Goal: Transaction & Acquisition: Download file/media

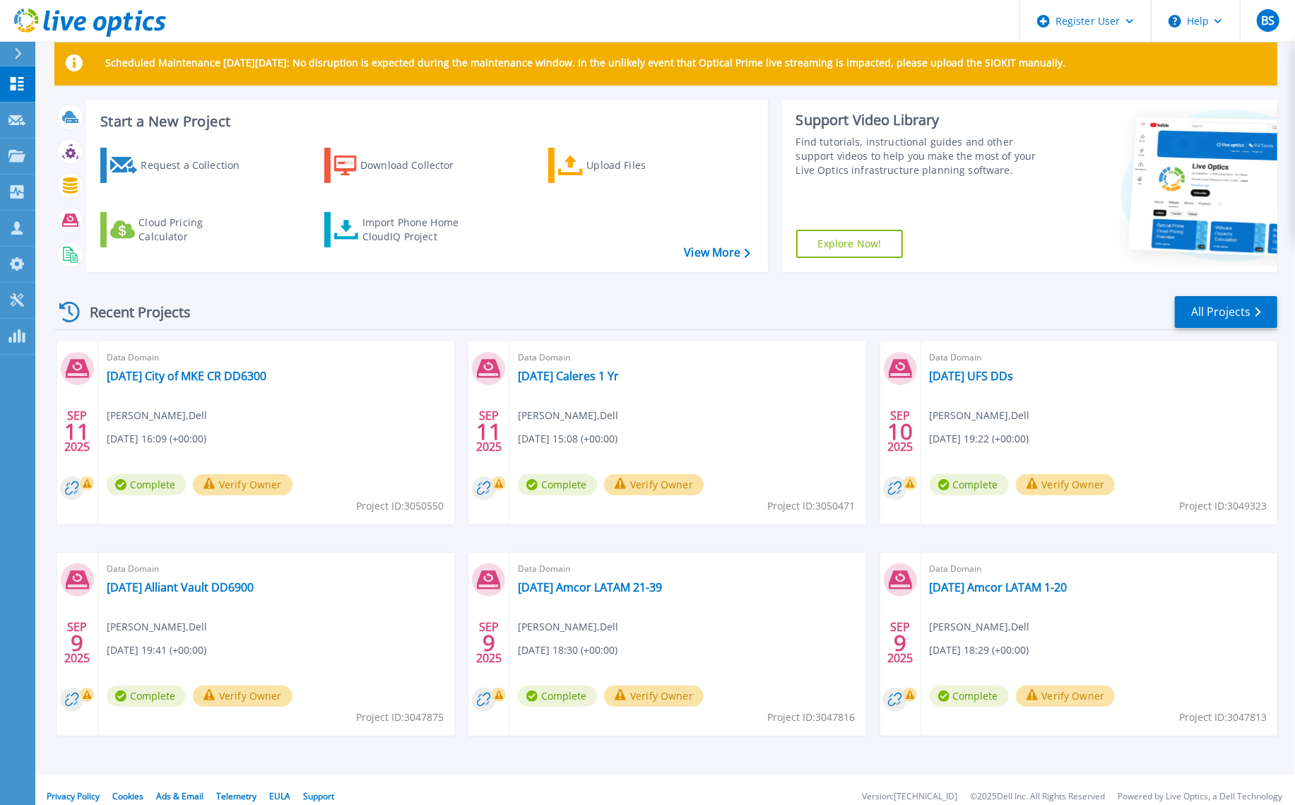
scroll to position [37, 0]
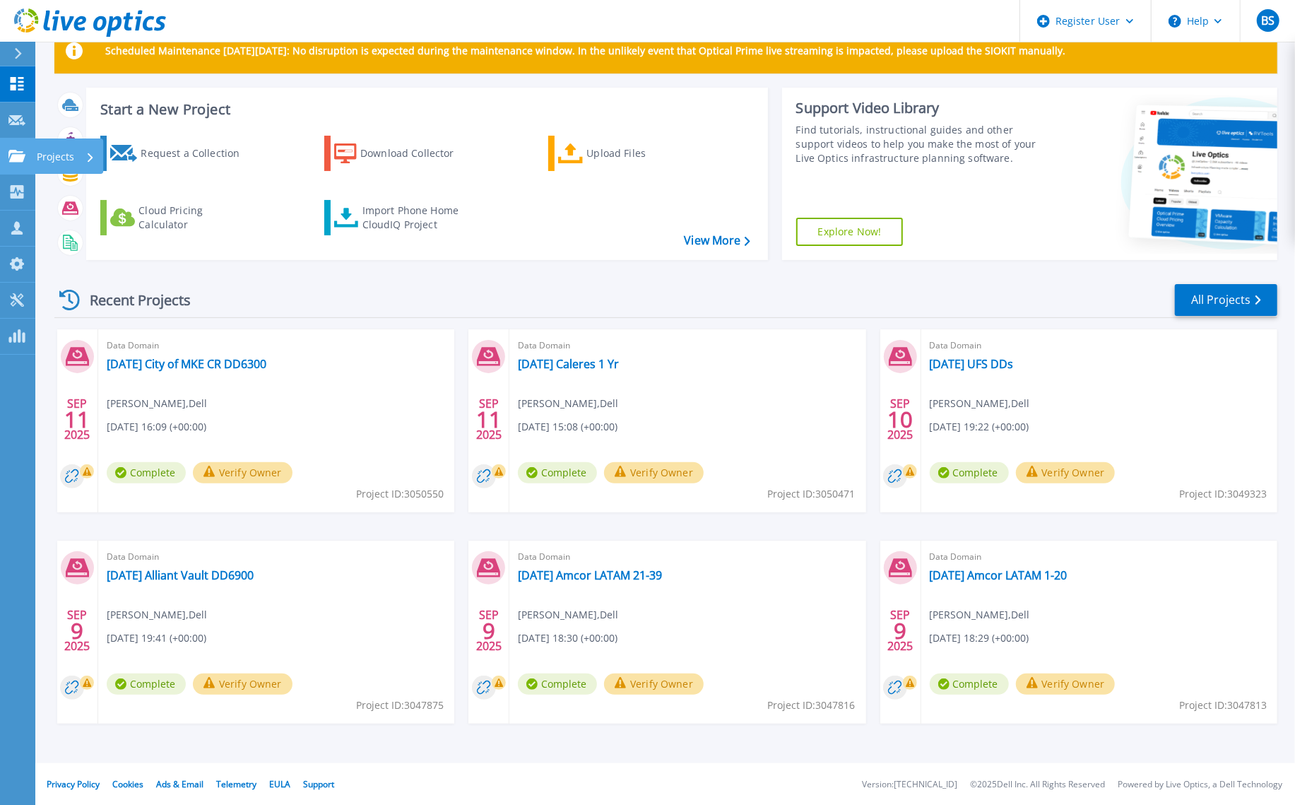
click at [36, 153] on div "Projects" at bounding box center [69, 155] width 69 height 35
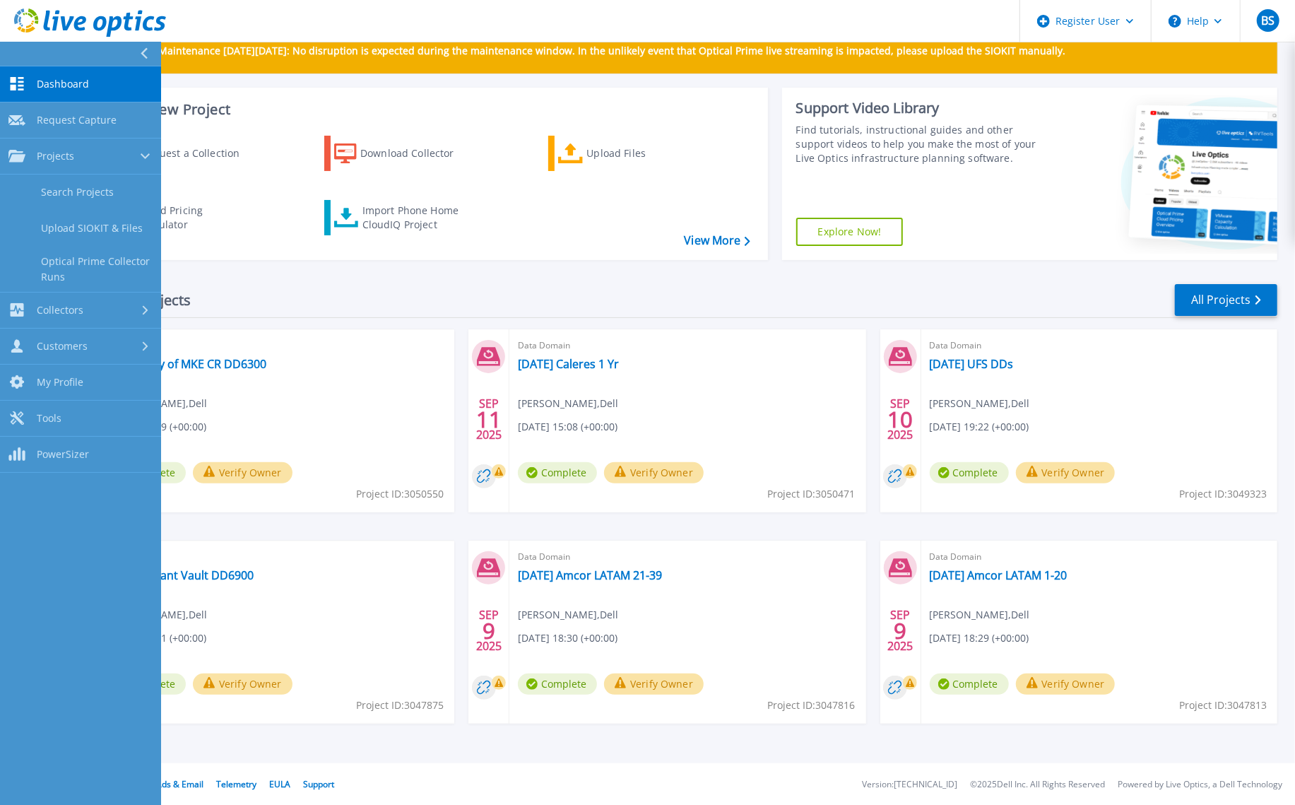
click at [391, 407] on div "Data Domain 2025.09.11 City of MKE CR DD6300 Brett Shaffer , Dell 09/11/2025, 1…" at bounding box center [276, 420] width 356 height 183
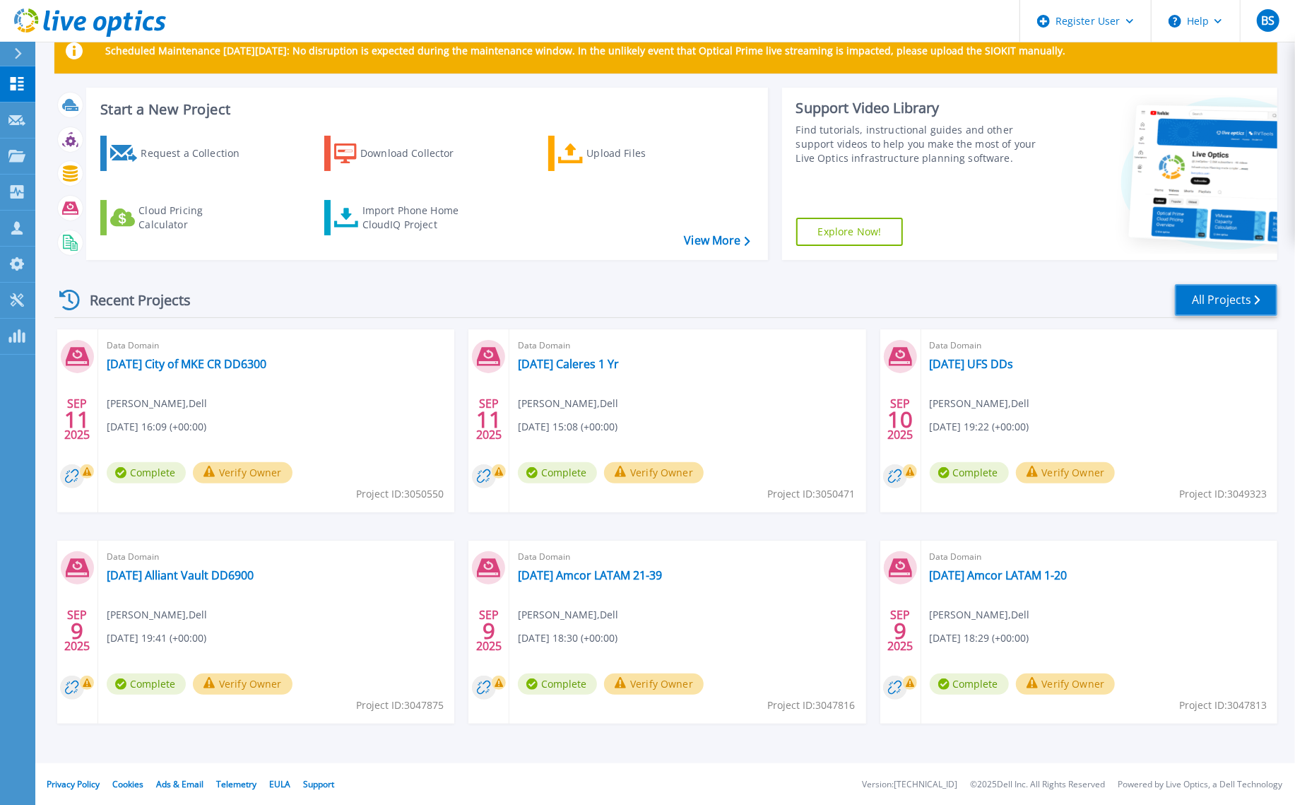
click at [1197, 301] on link "All Projects" at bounding box center [1226, 300] width 102 height 32
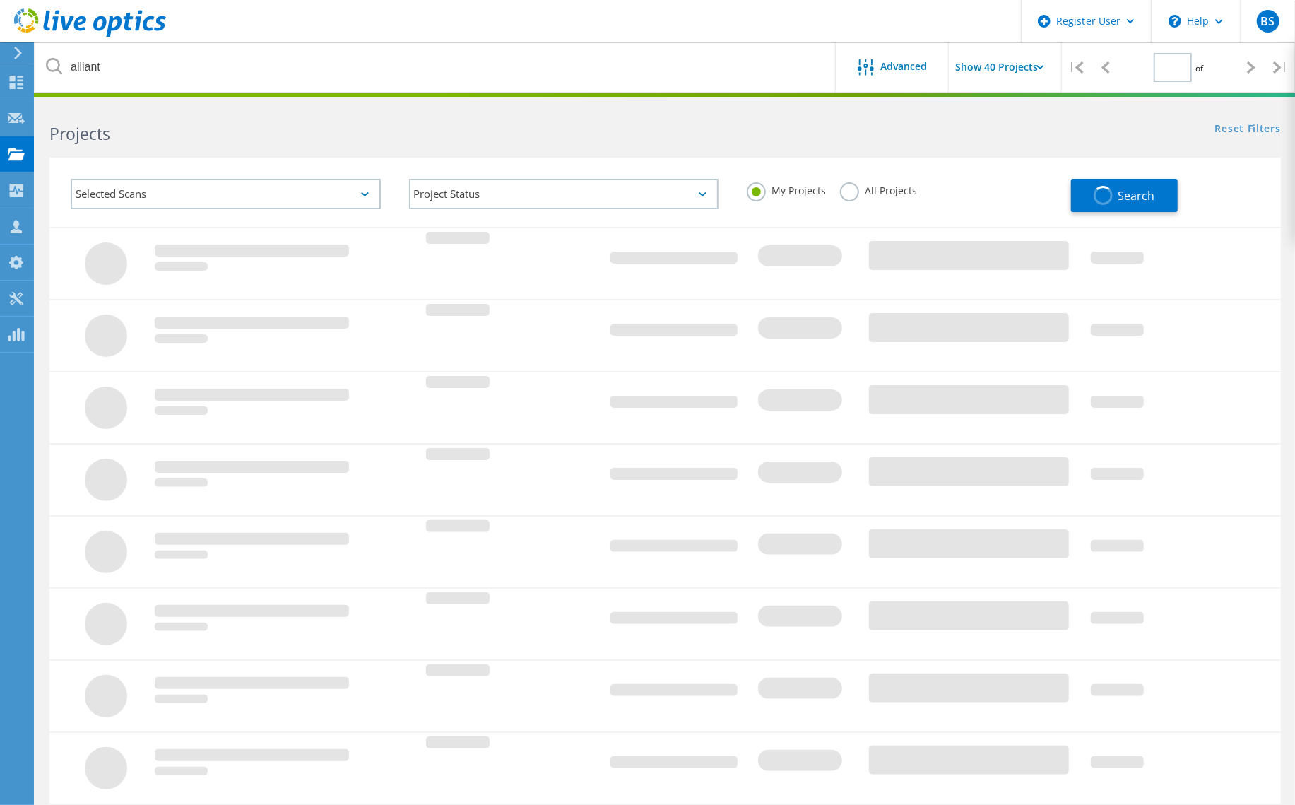
type input "1"
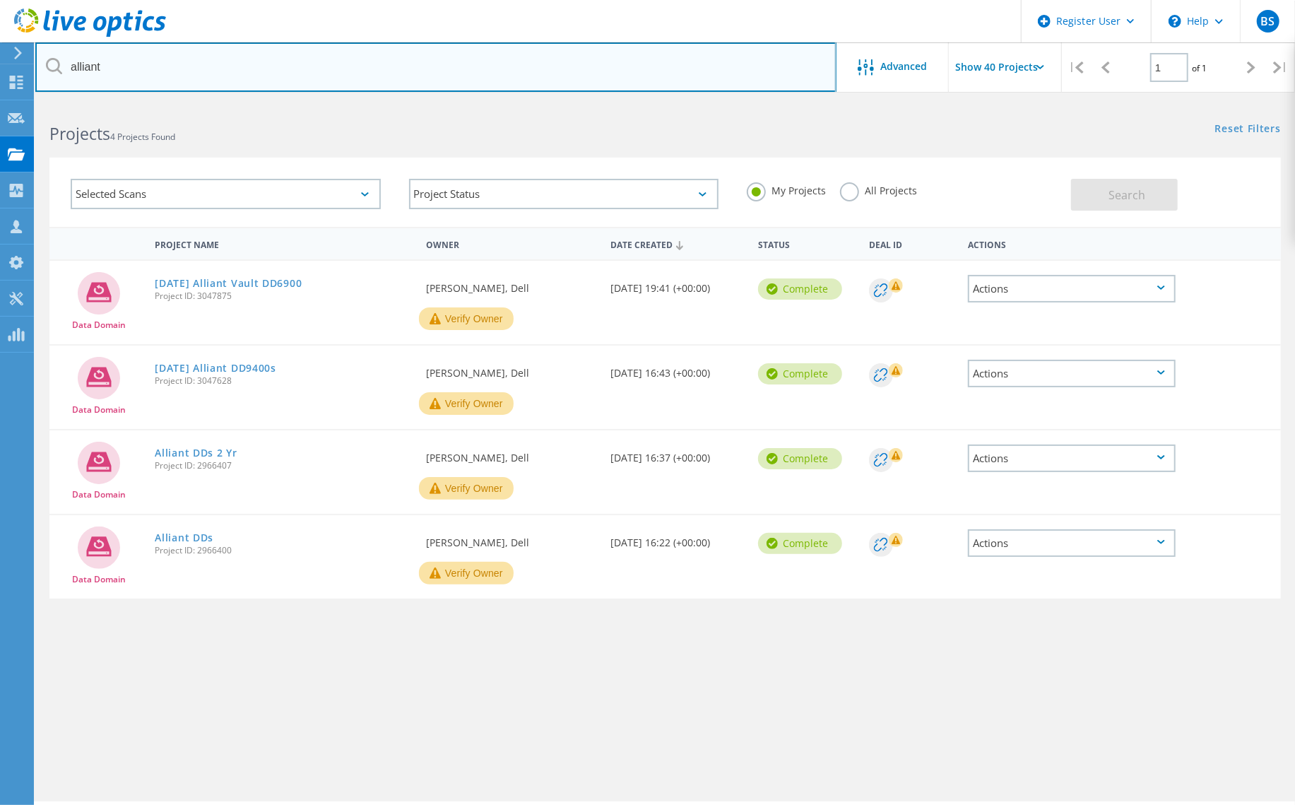
drag, startPoint x: 182, startPoint y: 64, endPoint x: 21, endPoint y: 61, distance: 160.4
click at [22, 102] on div "Register User \n Help Explore Helpful Articles Contact Support BS Dell User Bre…" at bounding box center [647, 472] width 1295 height 741
type input "a"
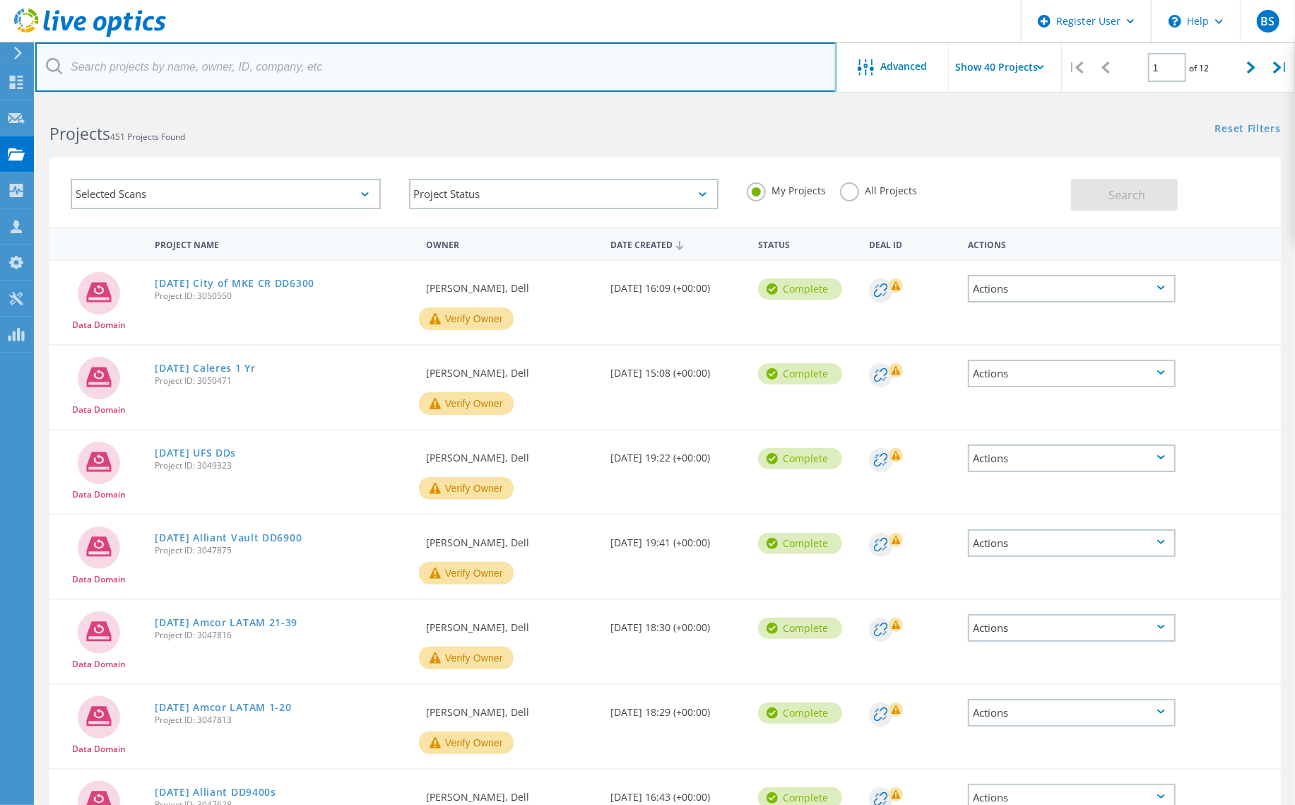
drag, startPoint x: 660, startPoint y: 67, endPoint x: 708, endPoint y: 66, distance: 48.0
click at [660, 66] on input "text" at bounding box center [435, 66] width 801 height 49
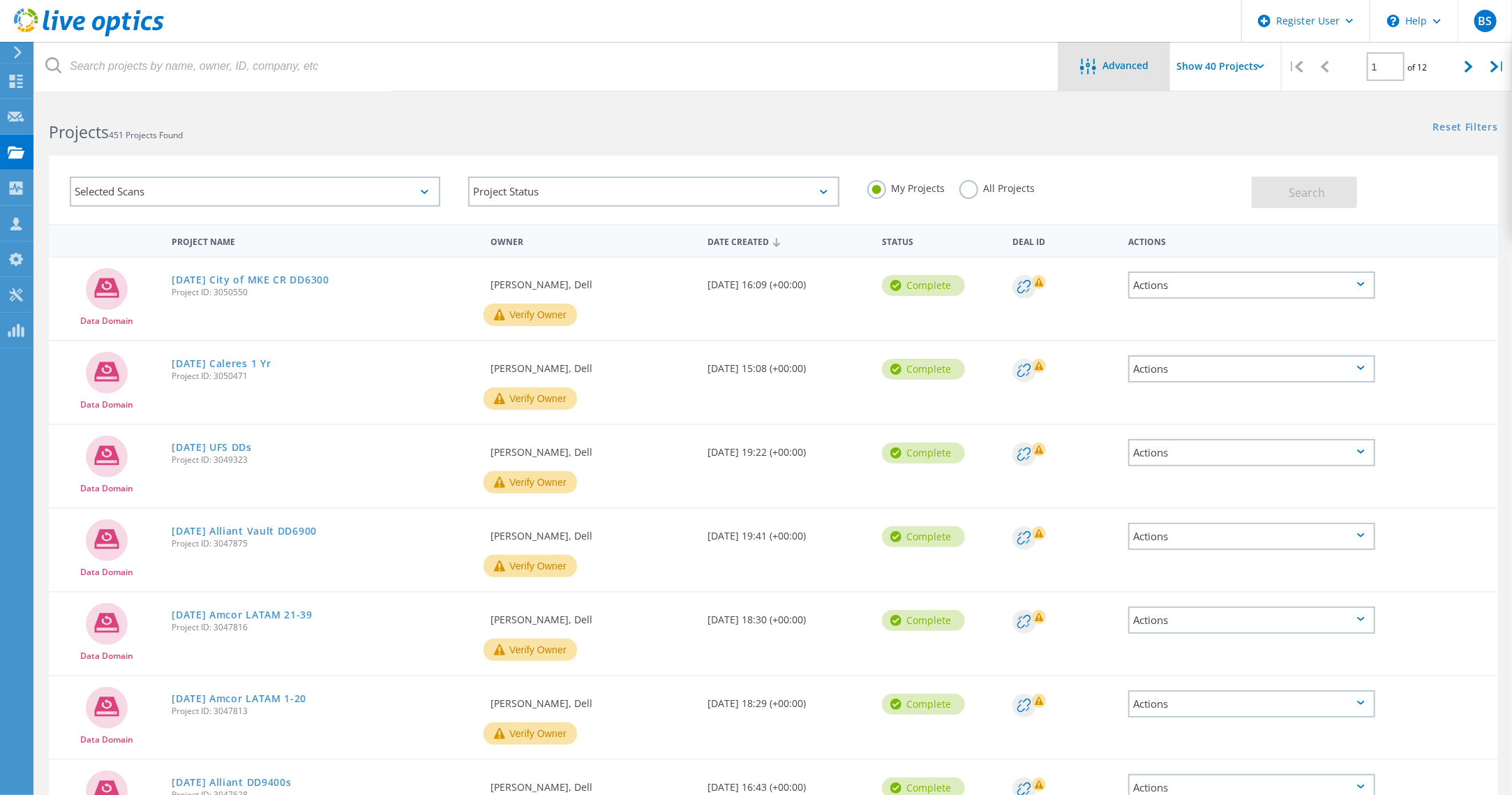
click at [1132, 65] on span "Advanced" at bounding box center [1126, 65] width 46 height 10
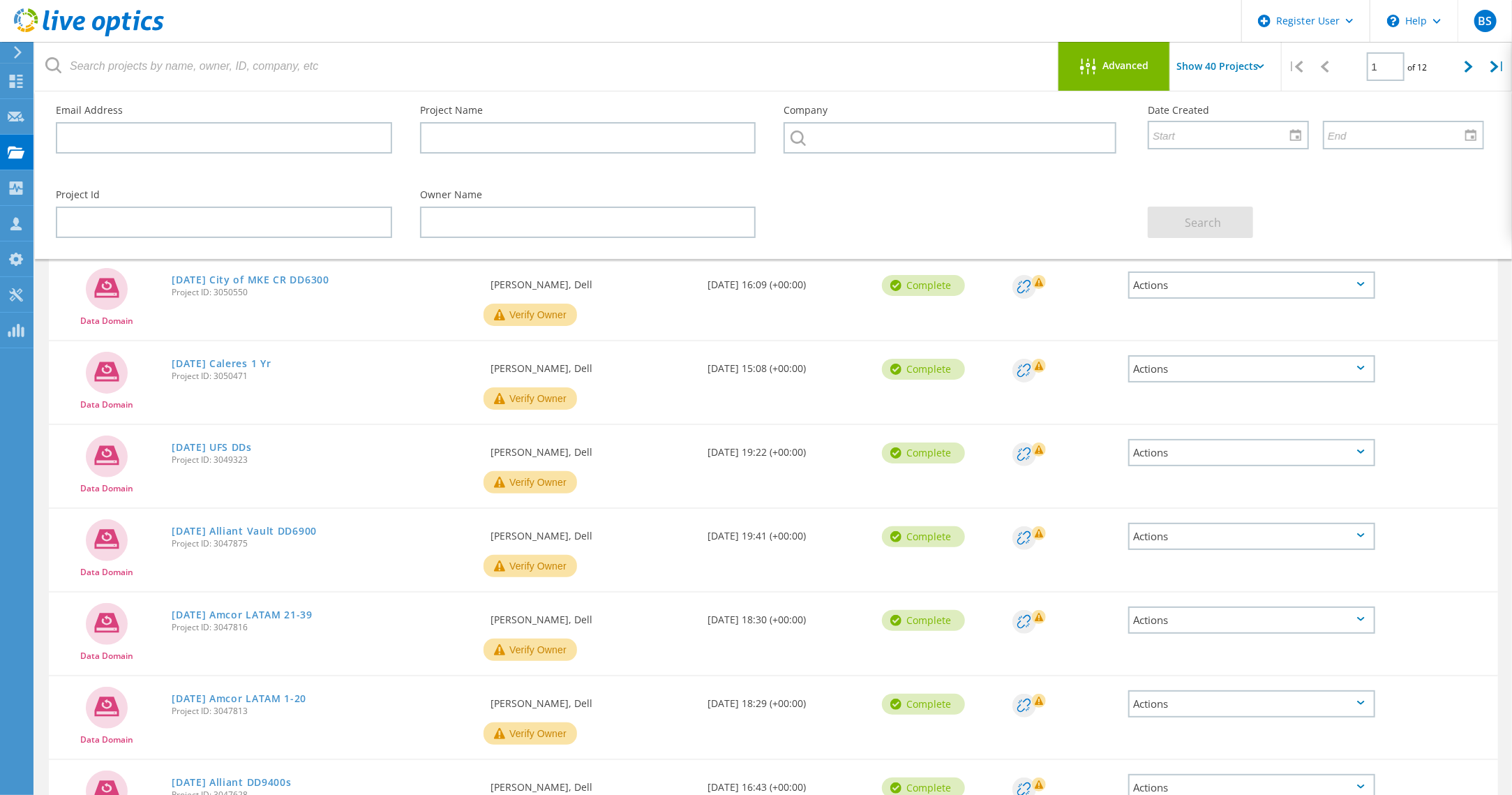
click at [943, 180] on div at bounding box center [951, 180] width 364 height 8
click at [370, 346] on div "2025.09.11 Caleres 1 Yr Project ID: 3050471" at bounding box center [324, 367] width 319 height 53
click at [1130, 55] on div "Advanced" at bounding box center [1114, 65] width 112 height 48
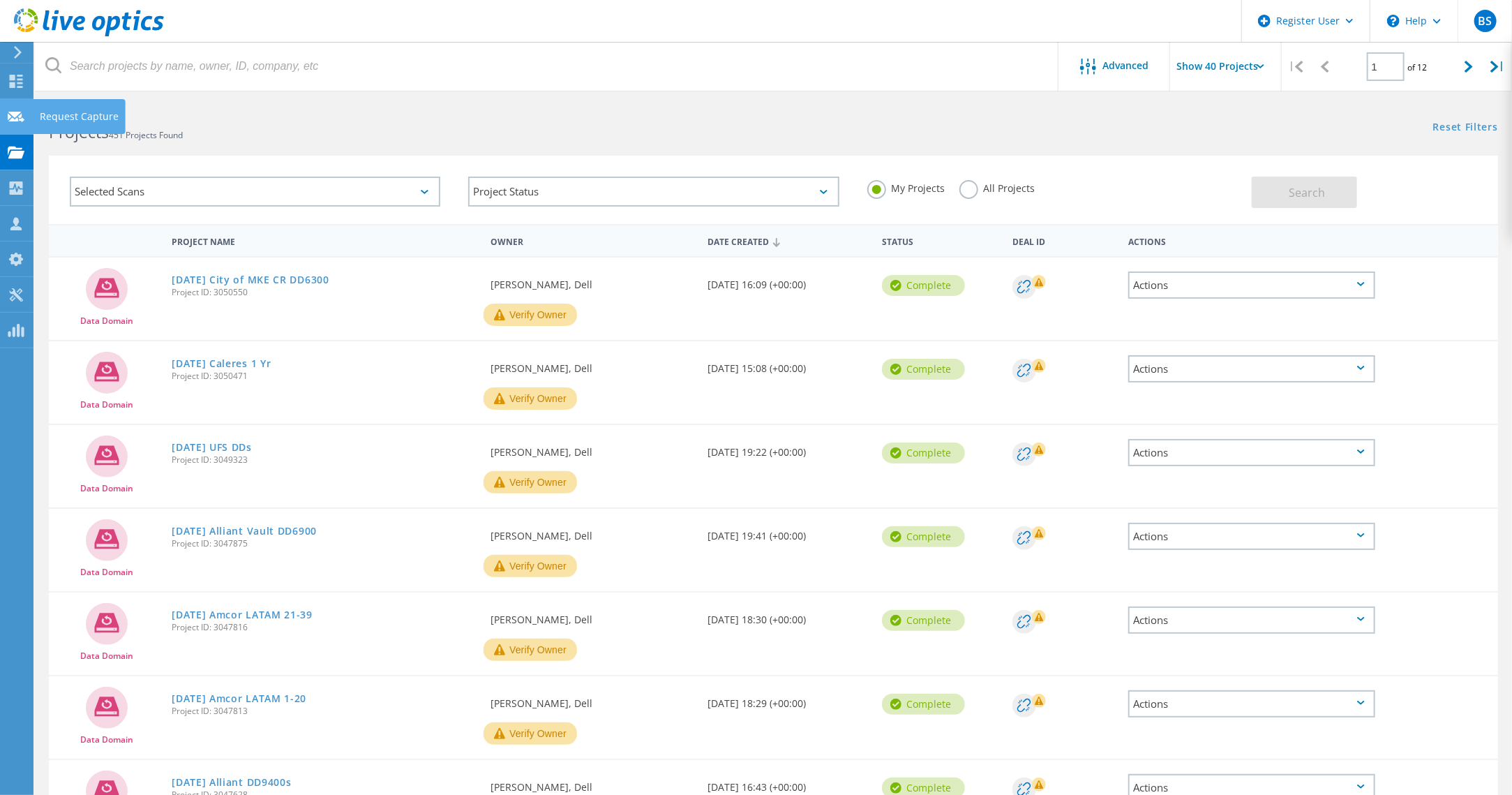
click at [85, 115] on div "Request Capture" at bounding box center [79, 117] width 79 height 10
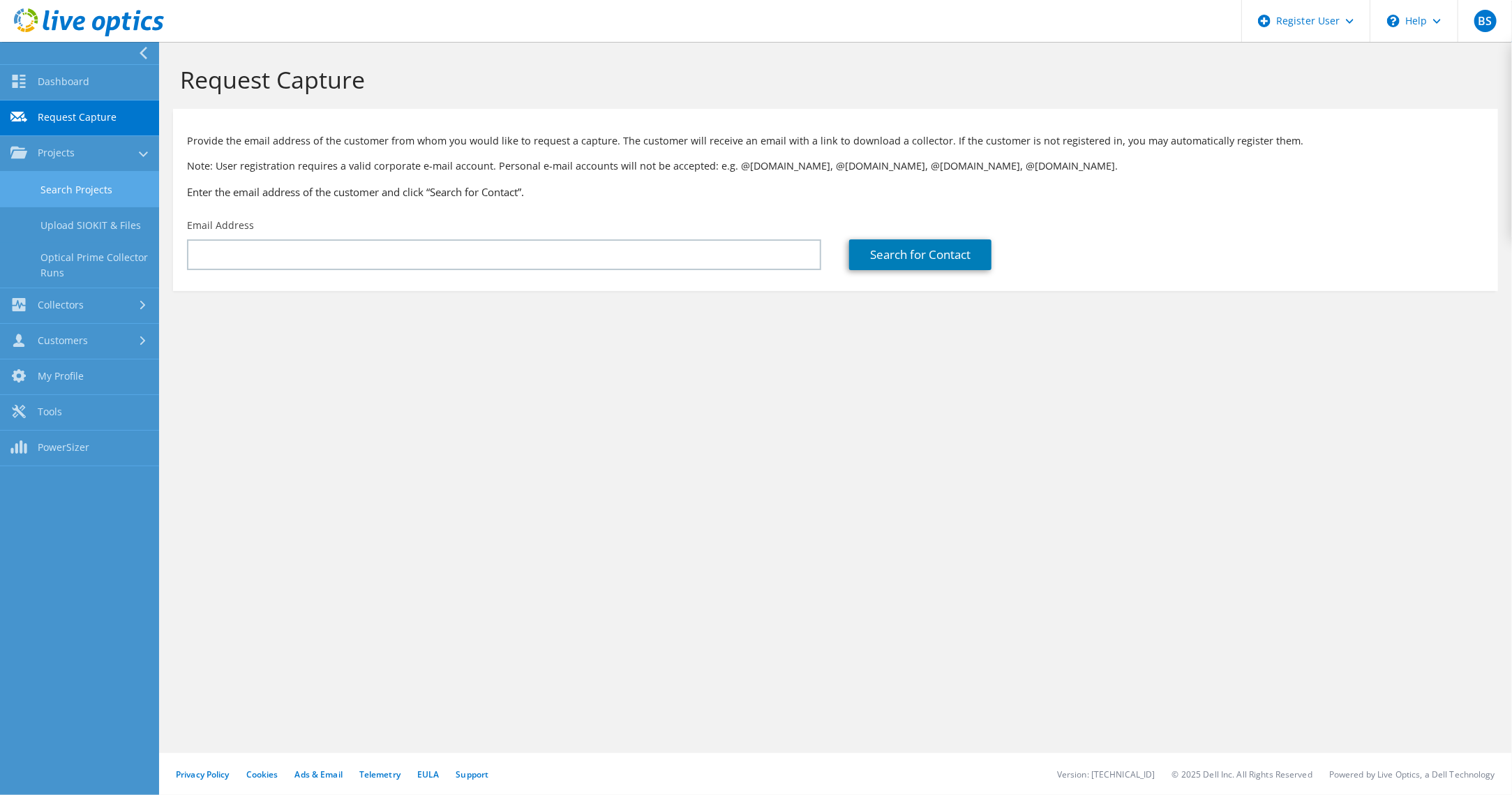
click at [58, 180] on link "Search Projects" at bounding box center [79, 190] width 159 height 36
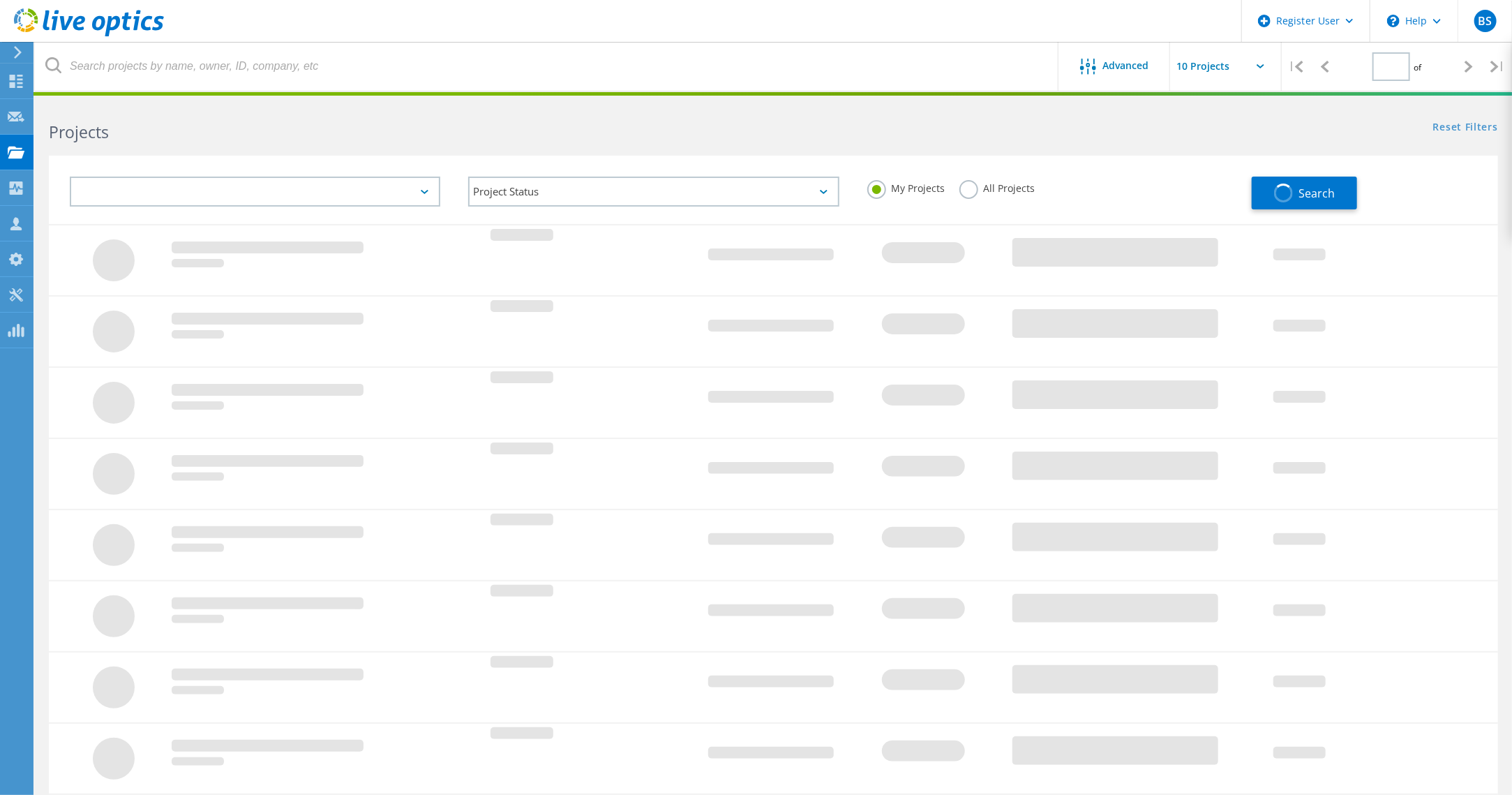
type input "1"
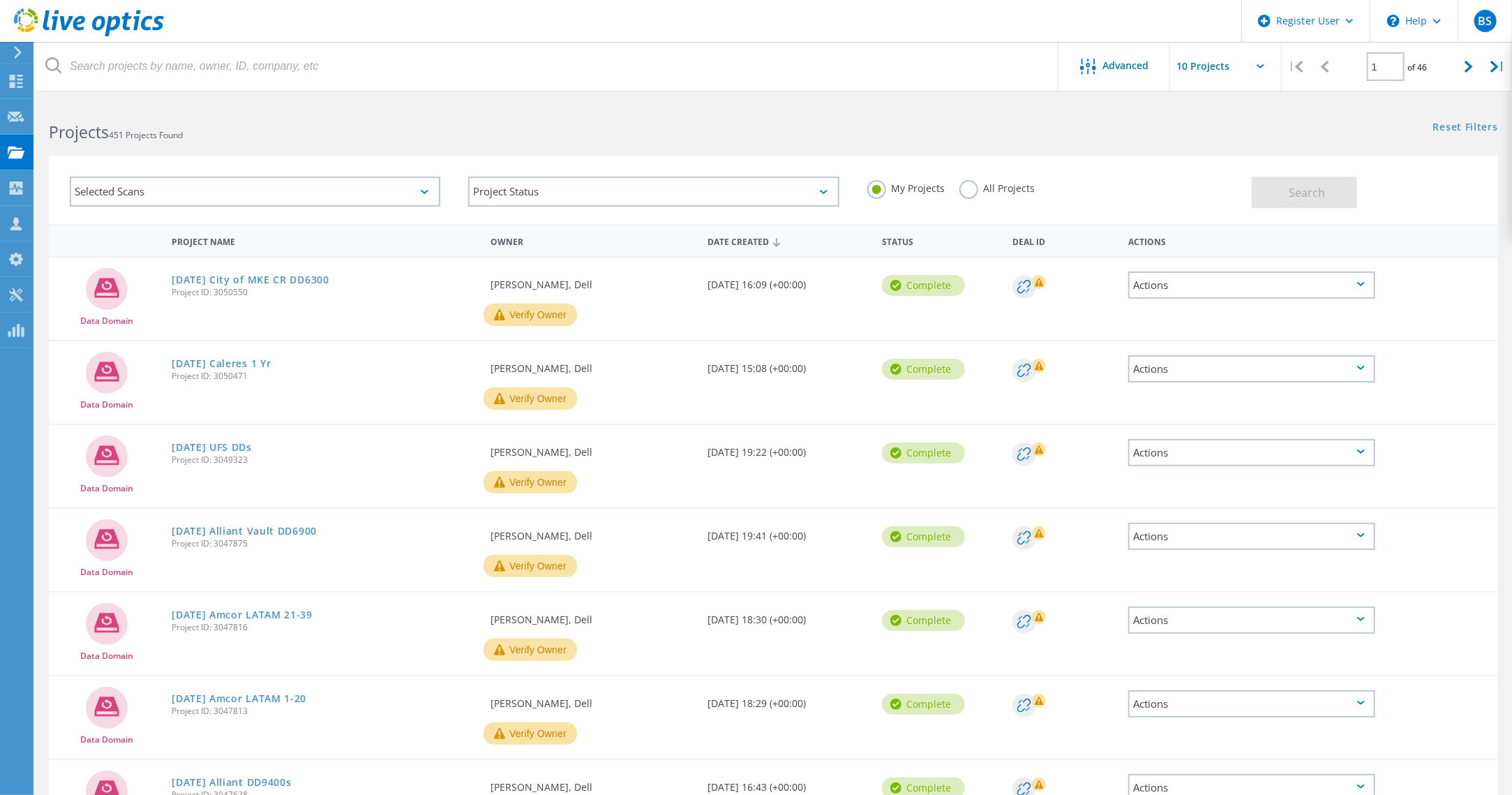
click at [972, 192] on label "All Projects" at bounding box center [996, 186] width 76 height 13
click at [0, 0] on input "All Projects" at bounding box center [0, 0] width 0 height 0
click at [168, 125] on h2 "Projects 451 Projects Found" at bounding box center [403, 131] width 710 height 23
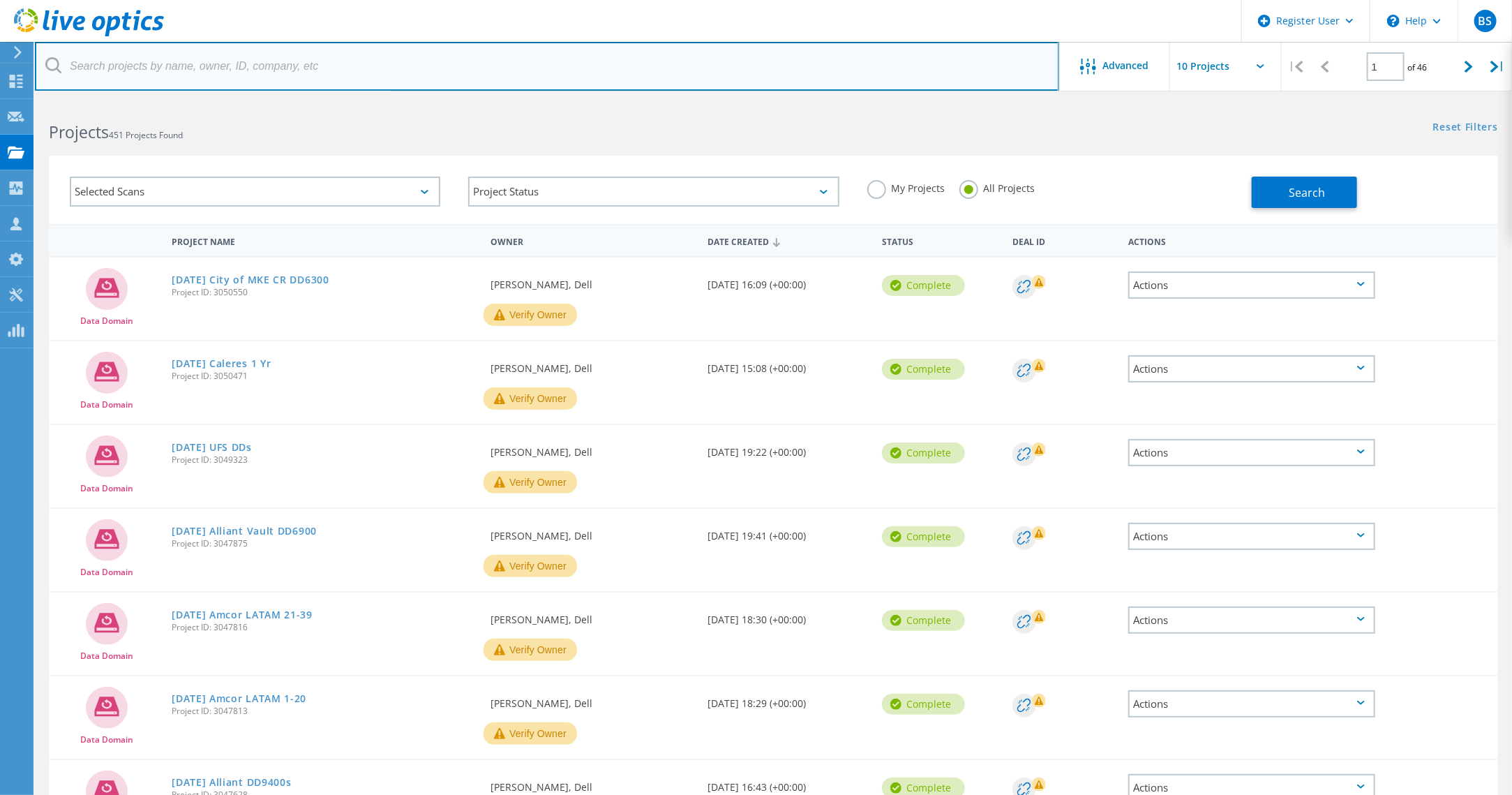
click at [179, 65] on input "text" at bounding box center [546, 65] width 1024 height 48
type input "alliant"
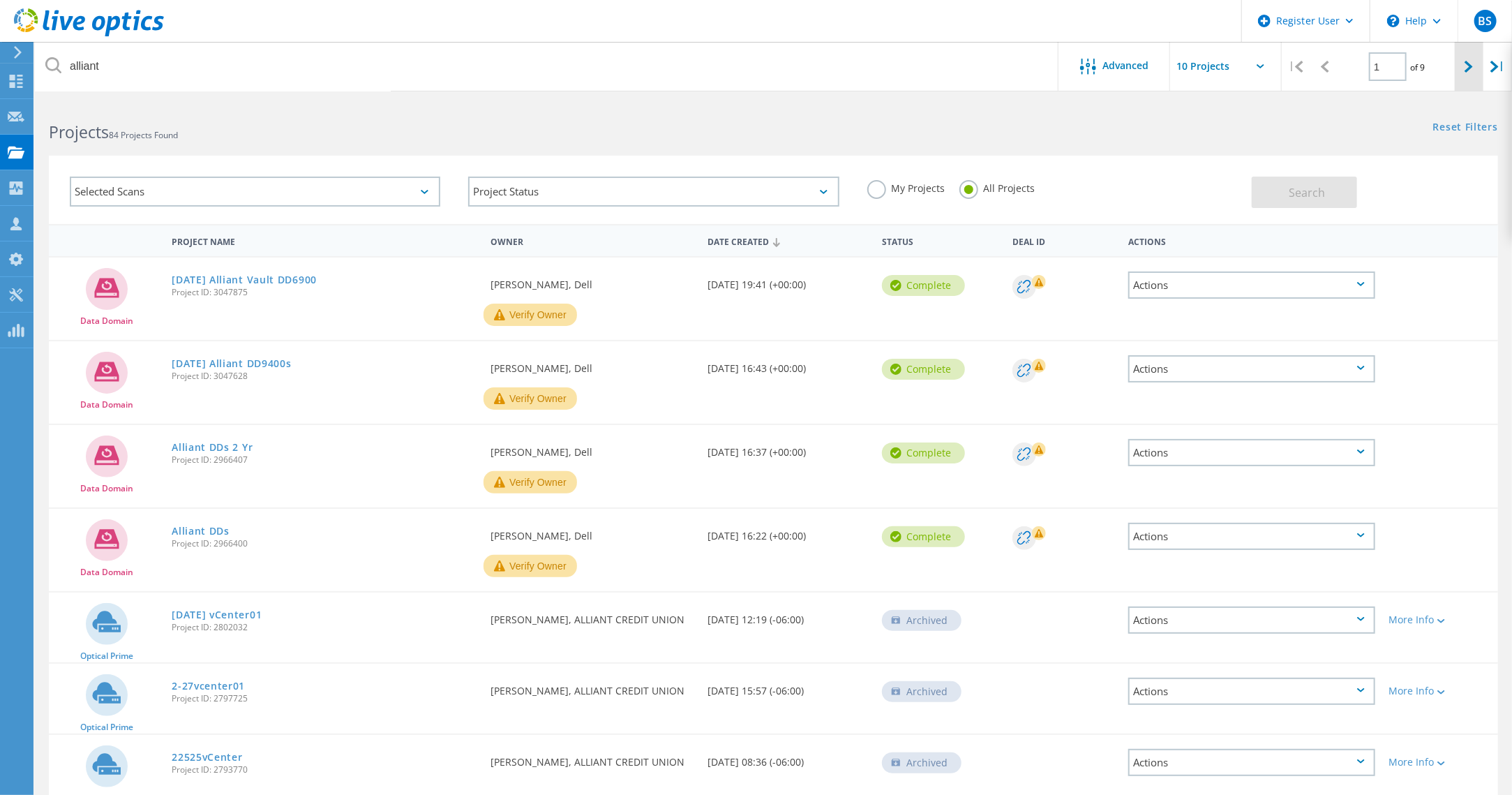
click at [1465, 70] on icon at bounding box center [1469, 66] width 8 height 12
type input "2"
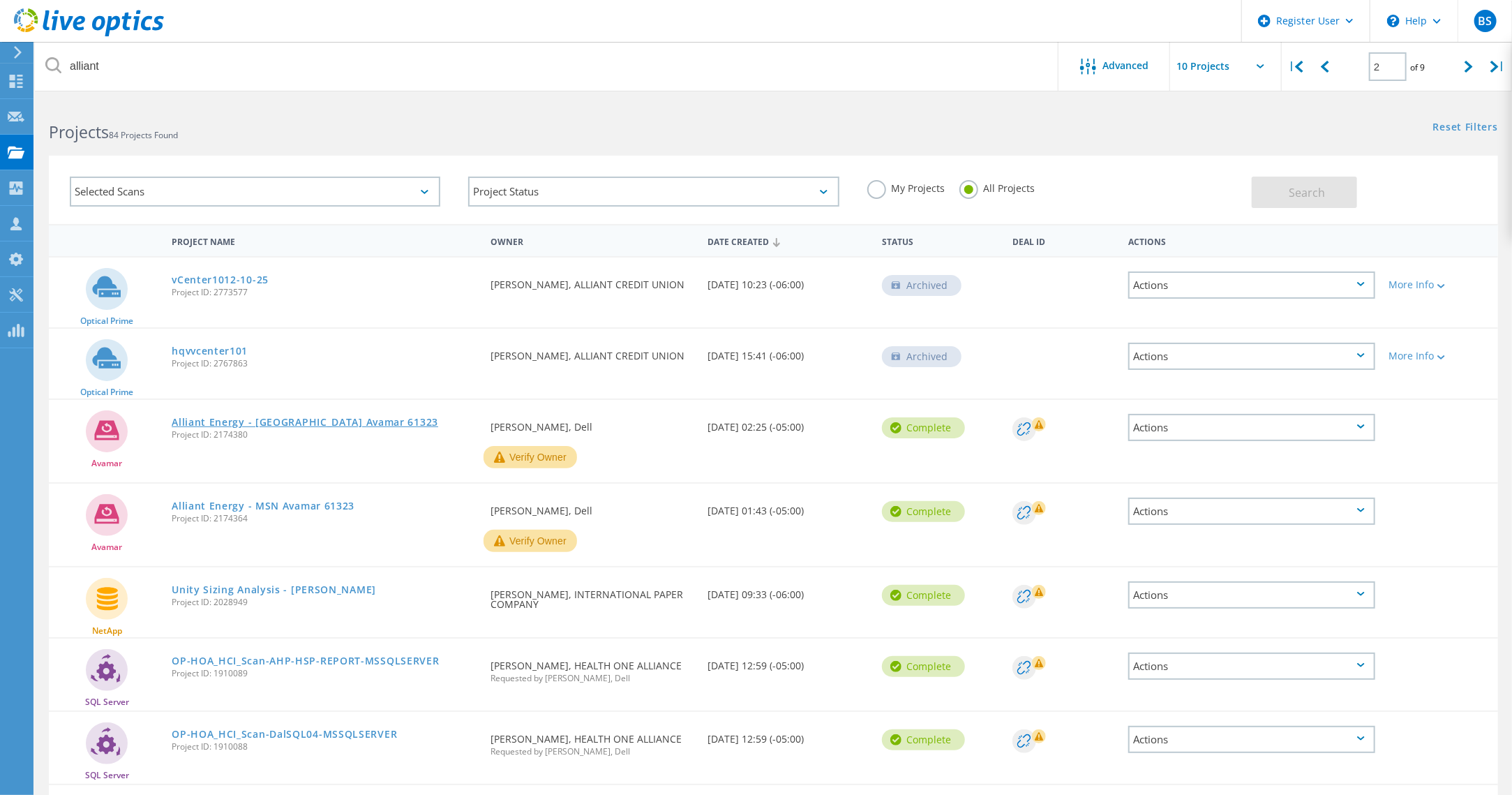
click at [282, 417] on link "Alliant Energy - Cedar Rapids Avamar 61323" at bounding box center [305, 422] width 267 height 10
click at [277, 501] on link "Alliant Energy - MSN Avamar 61323" at bounding box center [263, 506] width 183 height 10
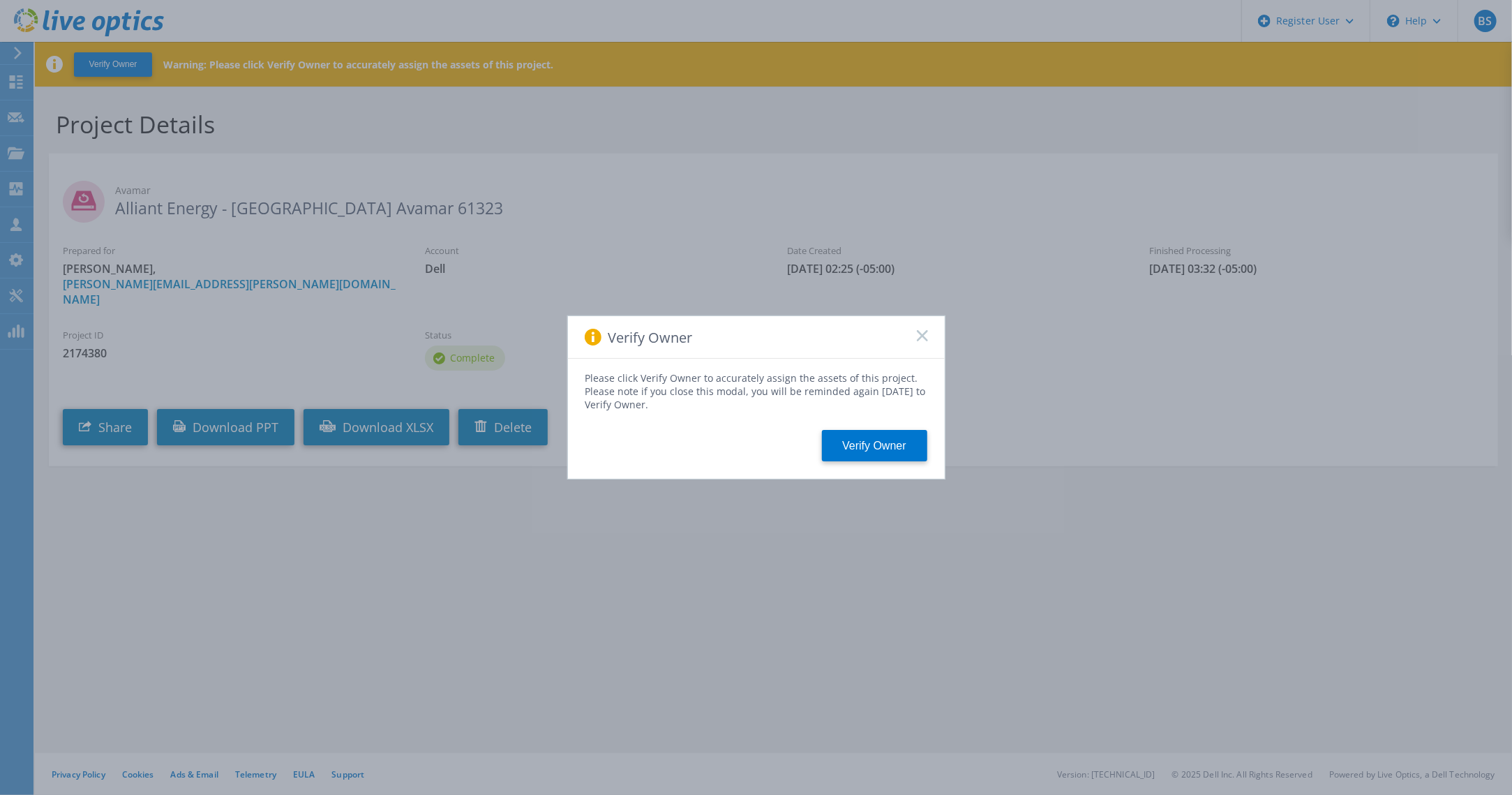
click at [916, 334] on icon at bounding box center [921, 335] width 11 height 11
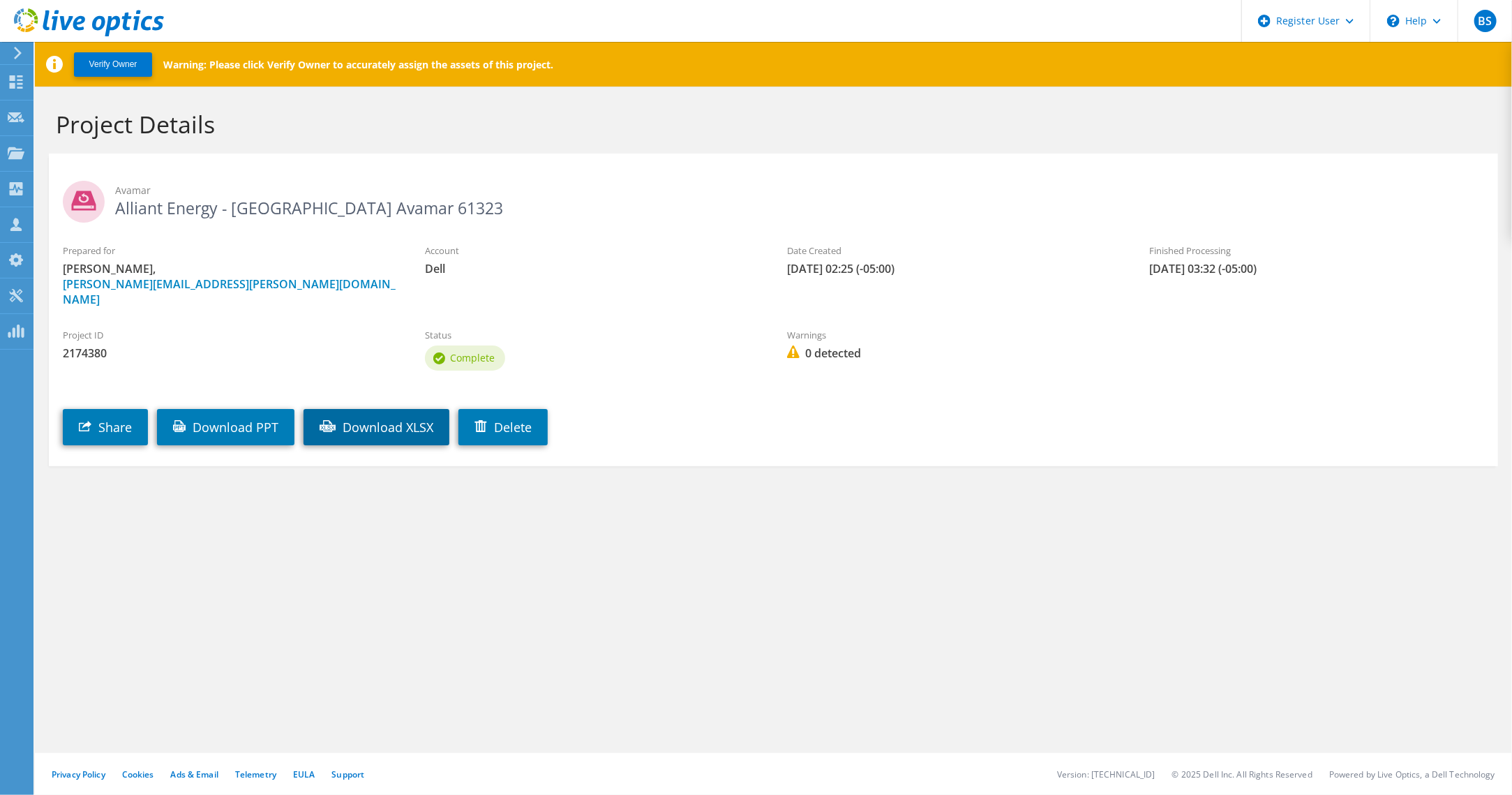
click at [408, 413] on link "Download XLSX" at bounding box center [376, 427] width 146 height 37
click at [273, 409] on link "Download PPT" at bounding box center [225, 427] width 137 height 37
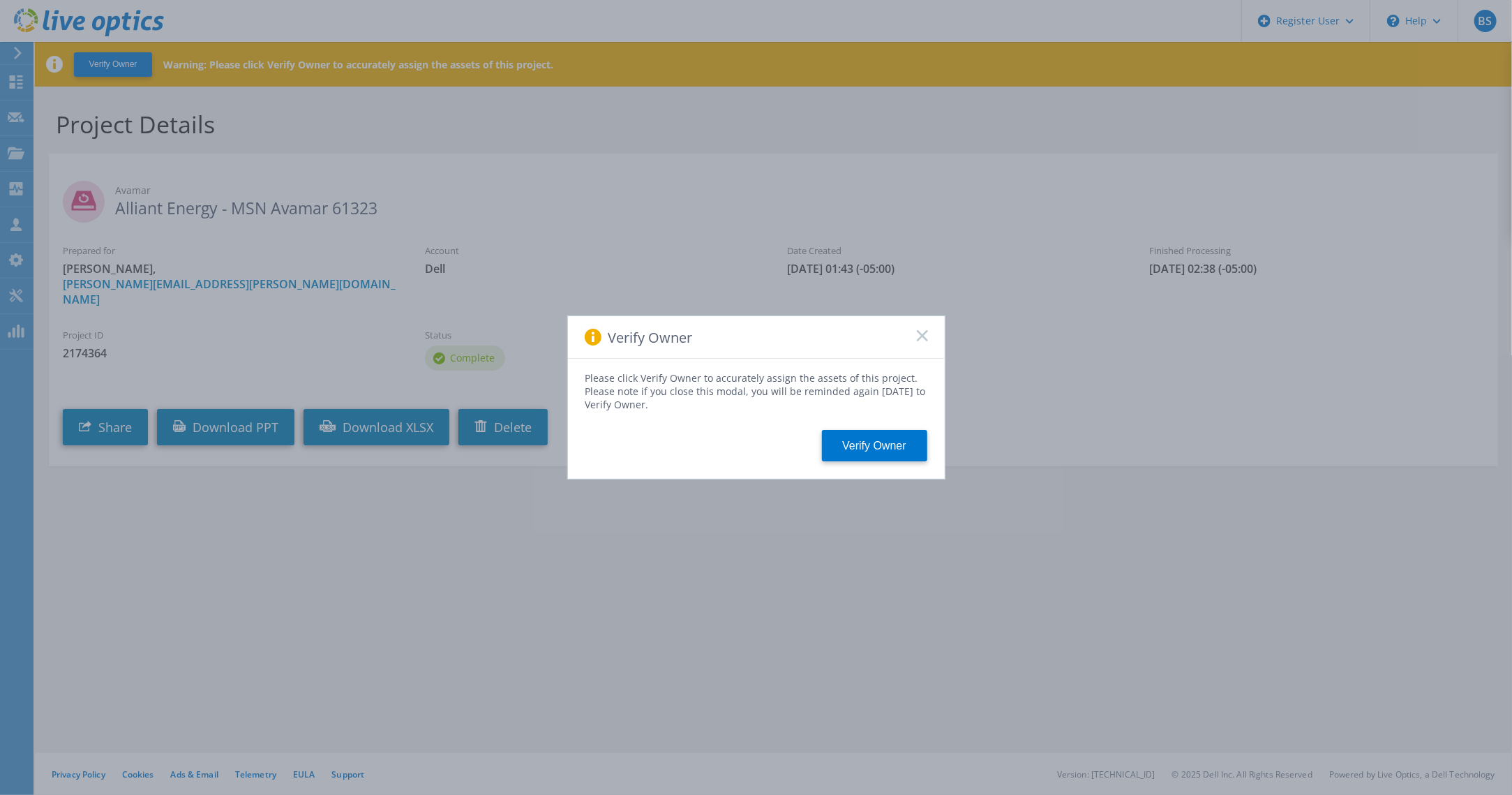
click at [926, 333] on icon at bounding box center [921, 335] width 11 height 11
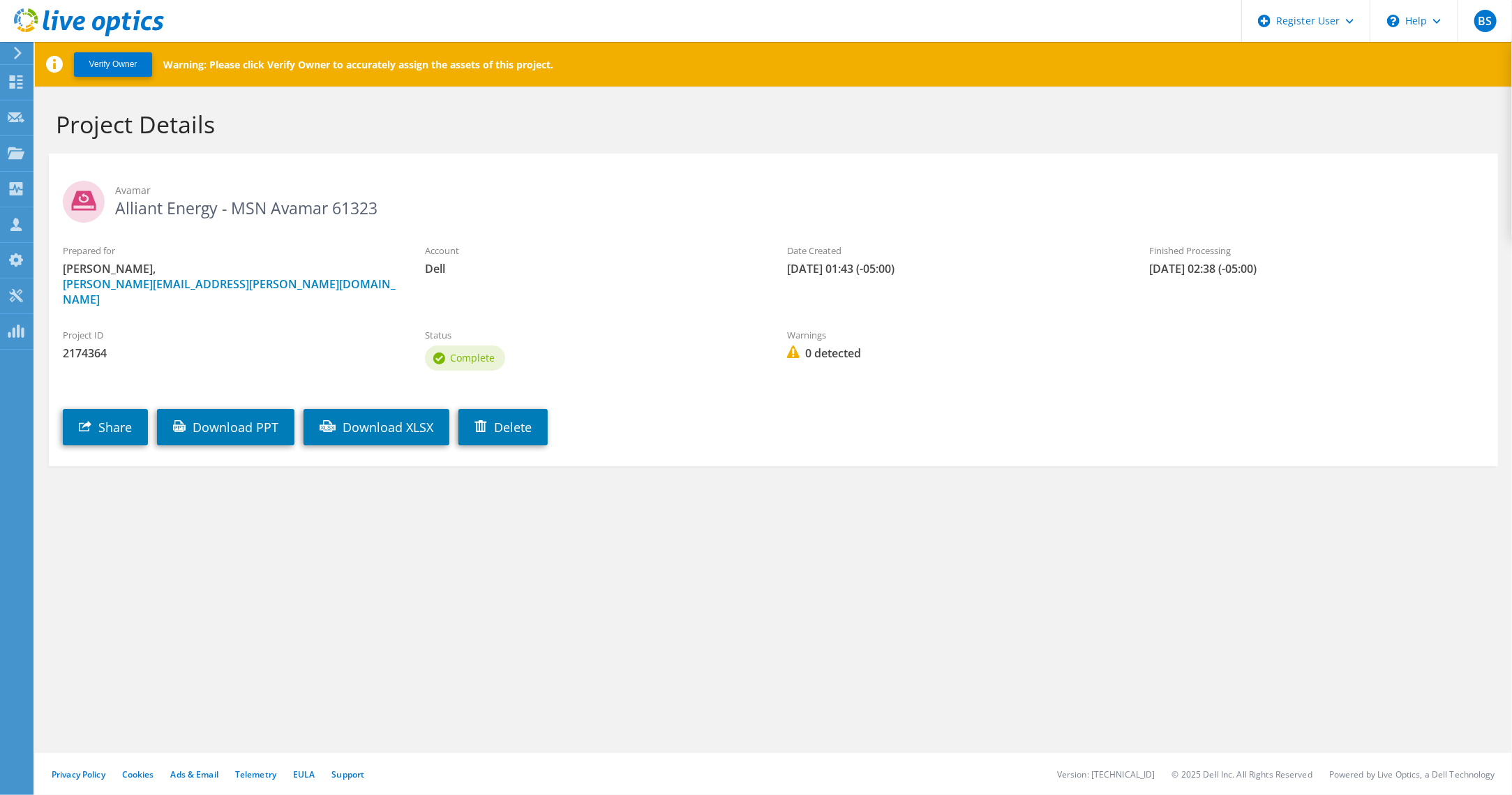
click at [271, 551] on div "Verify Owner Warning: Please click Verify Owner to accurately assign the assets…" at bounding box center [773, 418] width 1477 height 753
click at [239, 414] on link "Download PPT" at bounding box center [225, 427] width 137 height 37
click at [371, 411] on link "Download XLSX" at bounding box center [376, 427] width 146 height 37
drag, startPoint x: 225, startPoint y: 548, endPoint x: 242, endPoint y: 543, distance: 17.7
click at [225, 548] on div "Verify Owner Warning: Please click Verify Owner to accurately assign the assets…" at bounding box center [773, 418] width 1477 height 753
